Goal: Task Accomplishment & Management: Contribute content

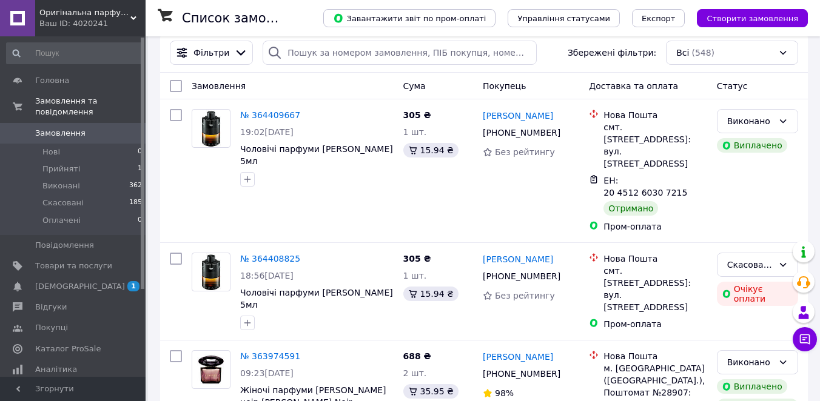
scroll to position [99, 0]
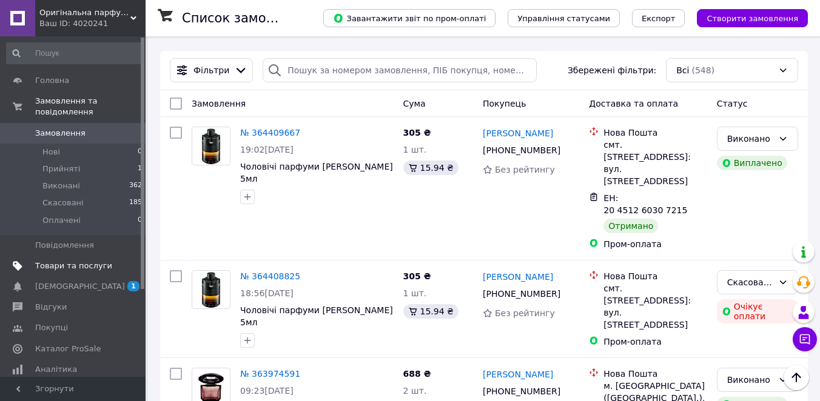
click at [59, 263] on span "Товари та послуги" at bounding box center [73, 266] width 77 height 11
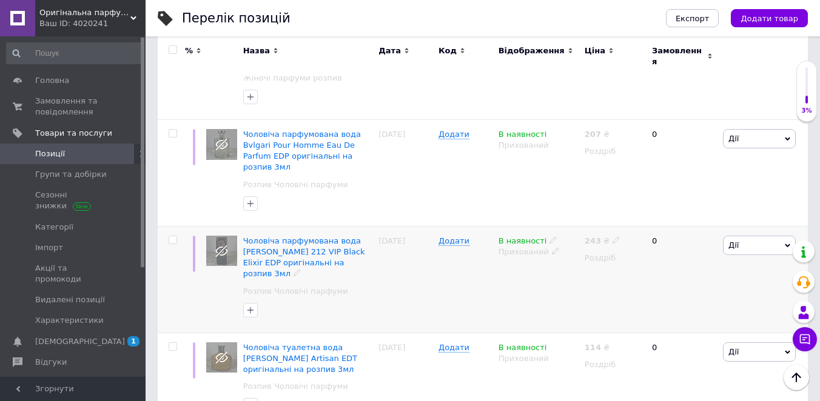
scroll to position [326, 0]
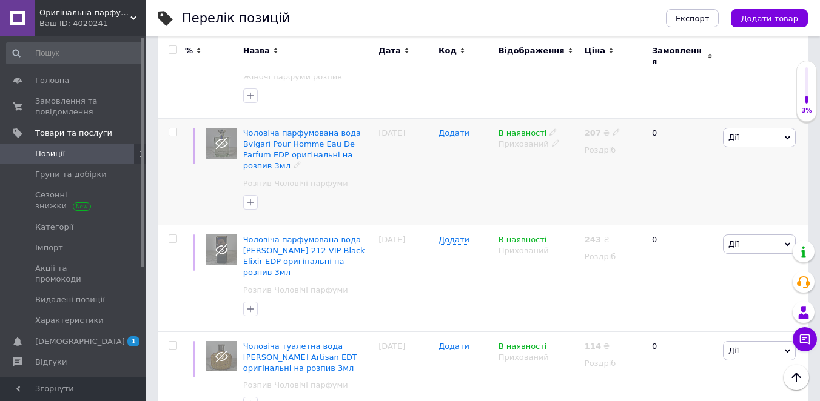
click at [320, 131] on div "Чоловіча парфумована вода Bvlgari Pour Homme Eau De Parfum EDP оригінальні на р…" at bounding box center [308, 150] width 130 height 44
click at [304, 146] on span "Чоловіча парфумована вода Bvlgari Pour Homme Eau De Parfum EDP оригінальні на р…" at bounding box center [302, 150] width 118 height 42
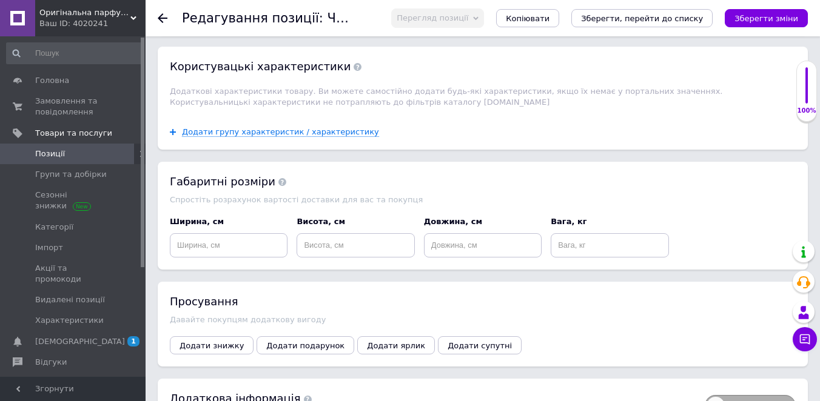
scroll to position [1148, 0]
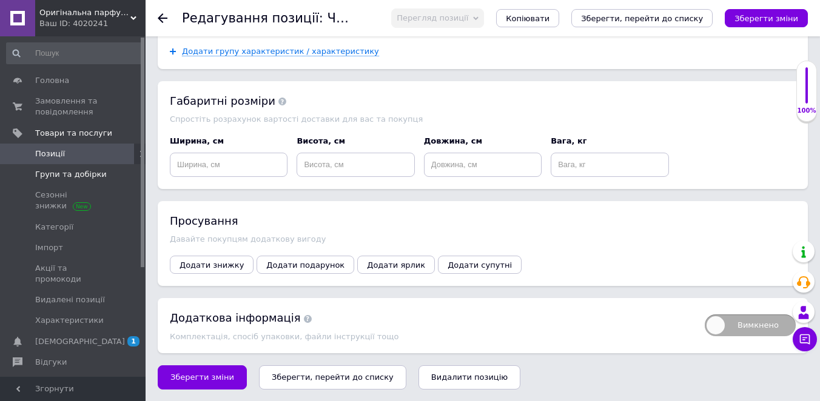
click at [78, 176] on span "Групи та добірки" at bounding box center [71, 174] width 72 height 11
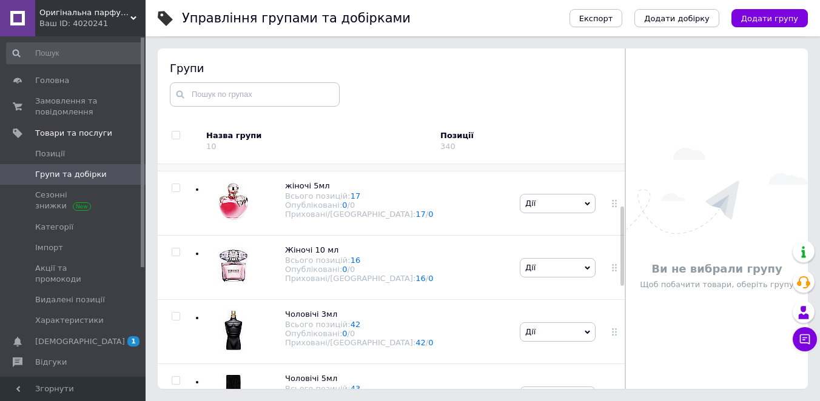
scroll to position [108, 0]
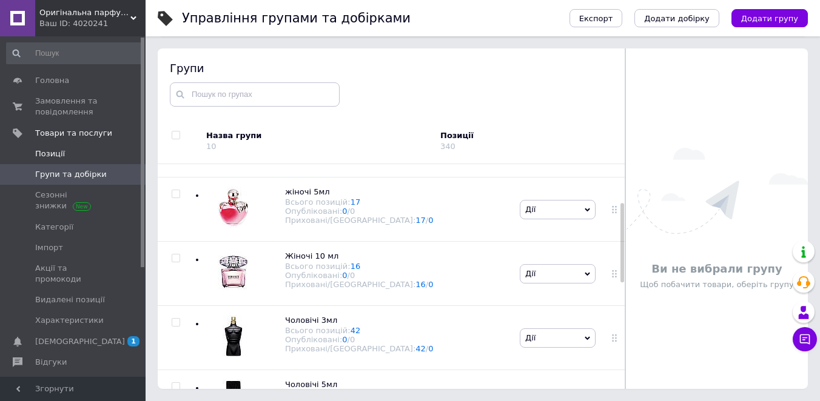
click at [58, 153] on span "Позиції" at bounding box center [50, 154] width 30 height 11
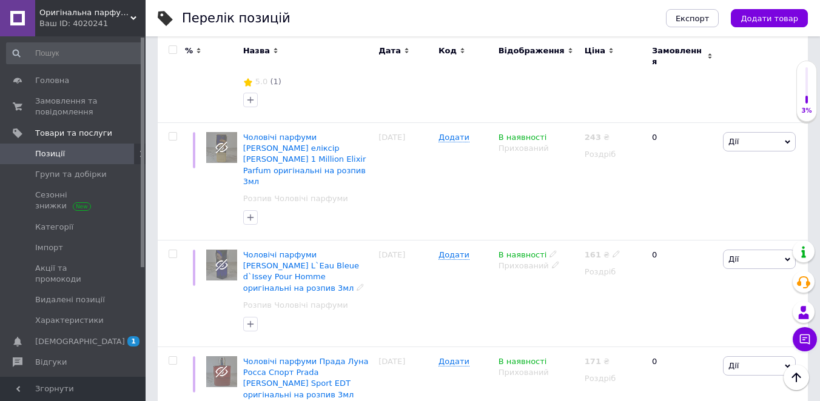
scroll to position [1890, 0]
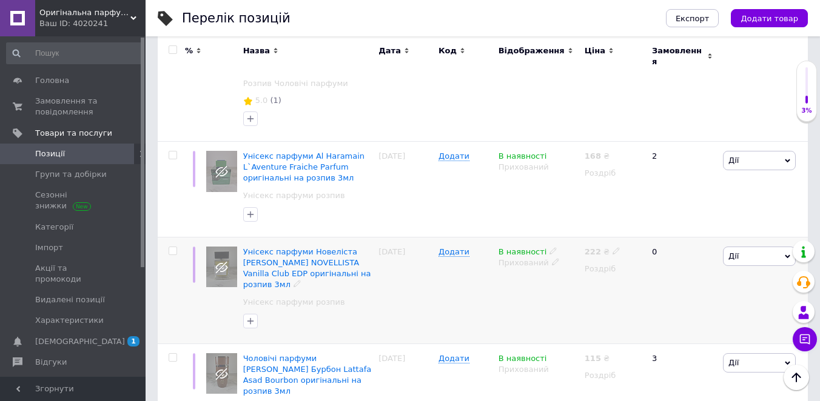
scroll to position [1960, 0]
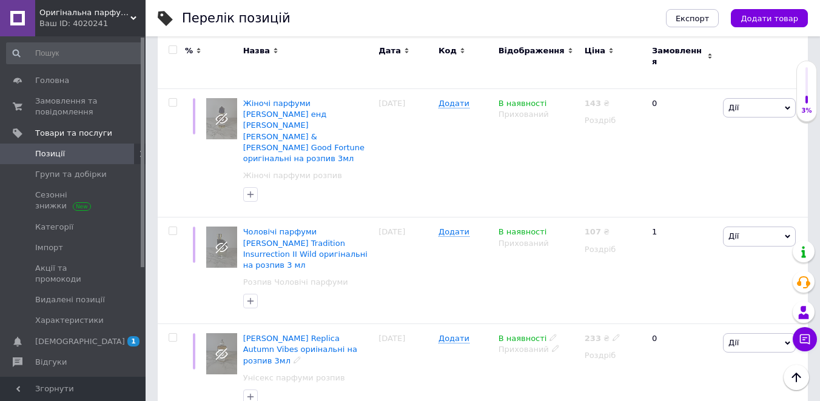
scroll to position [1727, 0]
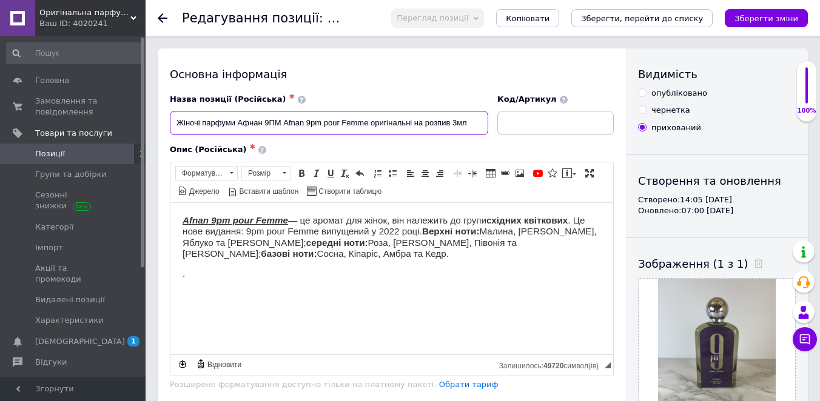
drag, startPoint x: 284, startPoint y: 123, endPoint x: 321, endPoint y: 126, distance: 37.8
click at [322, 126] on input "Жіночі парфуми Афнан 9ПМ Afnan 9pm pour Femme оригінальні на розпив 3мл" at bounding box center [329, 123] width 318 height 24
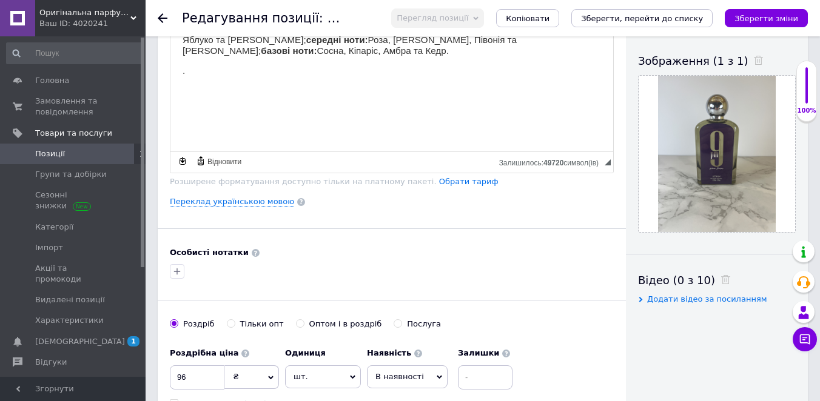
scroll to position [199, 0]
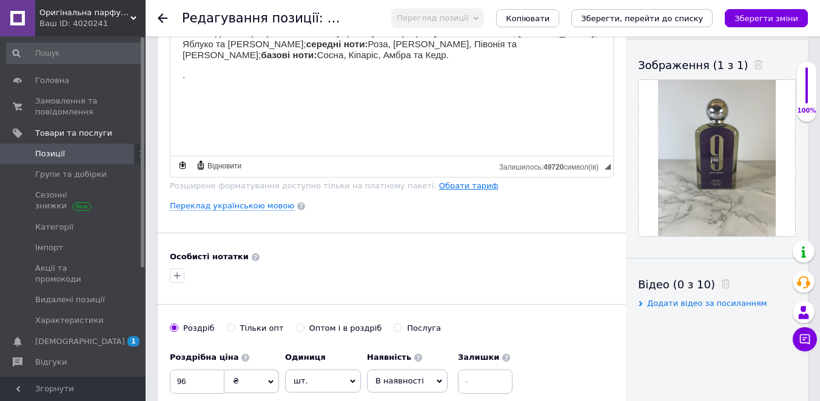
click at [444, 188] on link "Обрати тариф" at bounding box center [468, 185] width 59 height 9
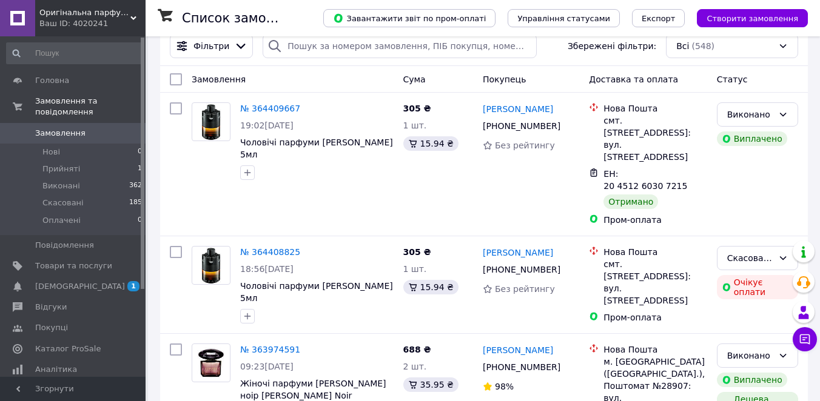
scroll to position [131, 0]
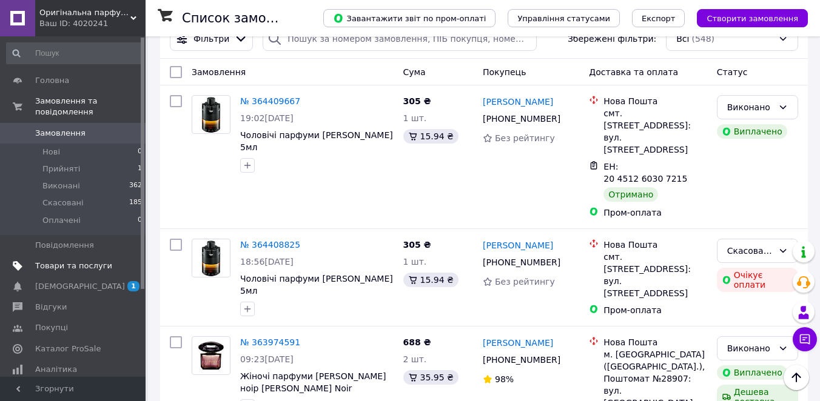
click at [62, 267] on span "Товари та послуги" at bounding box center [73, 266] width 77 height 11
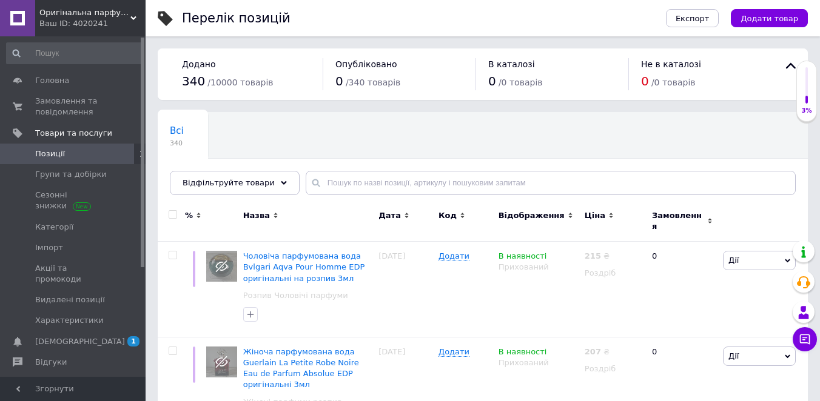
click at [759, 8] on div "Експорт Додати товар" at bounding box center [725, 18] width 166 height 36
click at [759, 11] on button "Додати товар" at bounding box center [769, 18] width 77 height 18
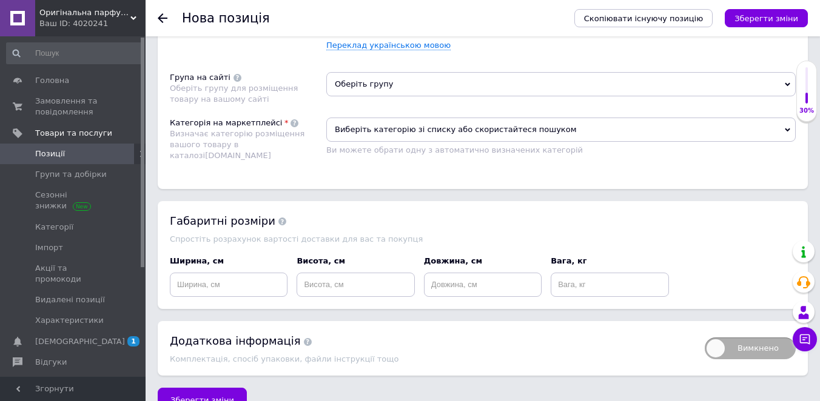
scroll to position [801, 0]
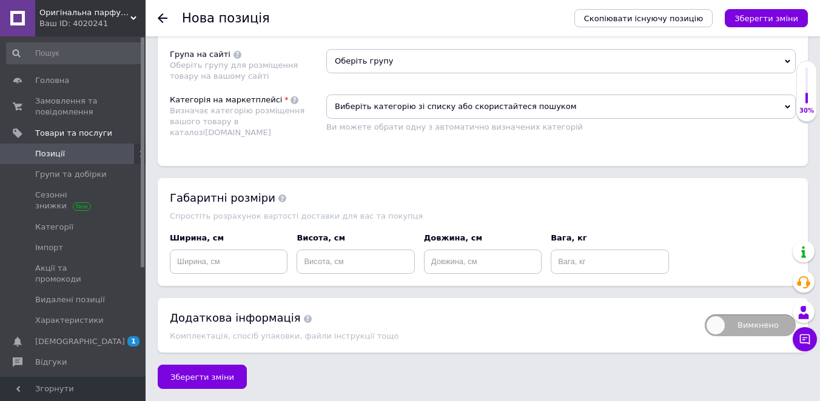
click at [714, 320] on span "Вимкнено" at bounding box center [750, 326] width 91 height 22
click at [705, 315] on input "Вимкнено" at bounding box center [701, 311] width 8 height 8
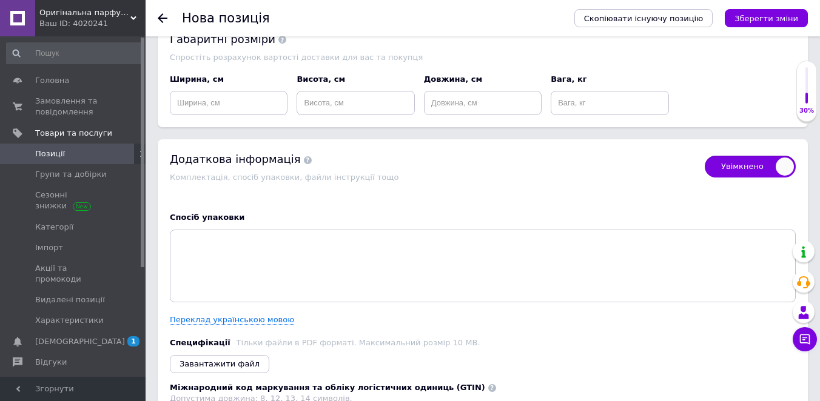
click at [728, 173] on span "Увімкнено" at bounding box center [750, 167] width 91 height 22
click at [705, 156] on input "Увімкнено" at bounding box center [701, 152] width 8 height 8
checkbox input "false"
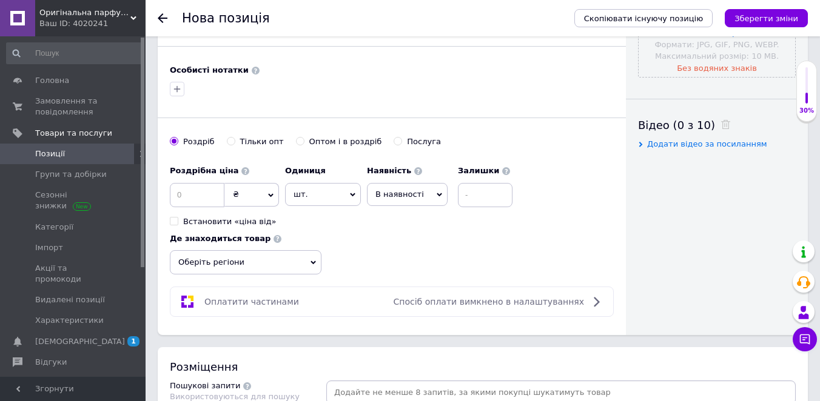
scroll to position [392, 0]
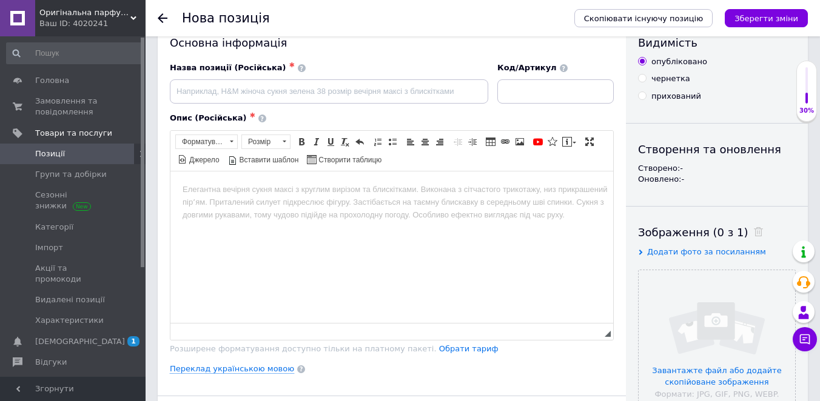
scroll to position [32, 0]
